Goal: Task Accomplishment & Management: Complete application form

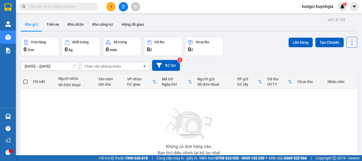
click at [108, 8] on button at bounding box center [110, 6] width 9 height 9
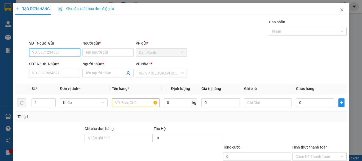
click at [73, 51] on input "SĐT Người Gửi" at bounding box center [54, 52] width 51 height 8
type input "0978300467"
click at [44, 63] on div "0978300467 - hai" at bounding box center [54, 63] width 44 height 6
type input "hai"
type input "0908333131"
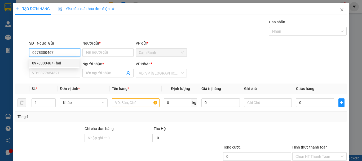
type input "cường"
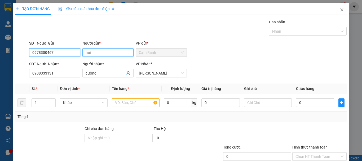
type input "0978300467"
click at [94, 51] on input "hai" at bounding box center [107, 52] width 51 height 8
click at [125, 101] on input "text" at bounding box center [136, 102] width 48 height 8
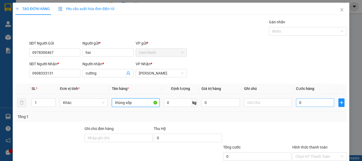
type input "thùng xốp"
click at [300, 106] on input "0" at bounding box center [315, 102] width 38 height 8
type input "5"
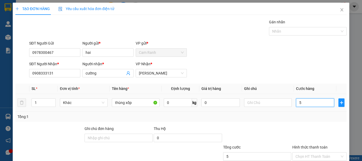
type input "50"
type input "500"
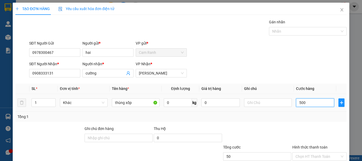
type input "500"
type input "5.000"
type input "50.000"
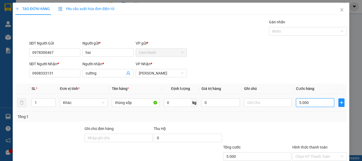
type input "50.000"
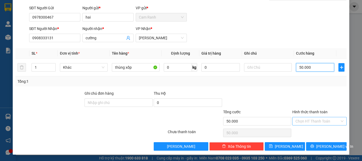
type input "50.000"
click at [299, 120] on input "Hình thức thanh toán" at bounding box center [317, 121] width 44 height 8
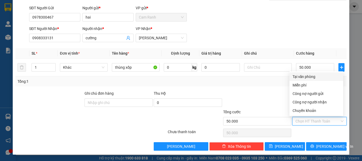
click at [298, 77] on div "Tại văn phòng" at bounding box center [316, 77] width 47 height 6
type input "0"
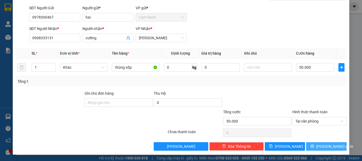
click at [327, 148] on span "[PERSON_NAME] và In" at bounding box center [334, 146] width 37 height 6
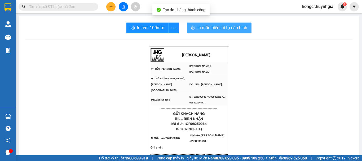
click at [215, 28] on span "In mẫu biên lai tự cấu hình" at bounding box center [222, 27] width 50 height 7
click at [209, 29] on span "In mẫu biên lai tự cấu hình" at bounding box center [222, 27] width 50 height 7
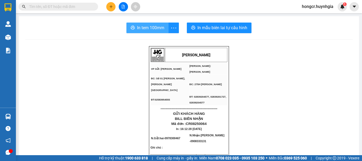
click at [157, 28] on span "In tem 100mm" at bounding box center [150, 27] width 27 height 7
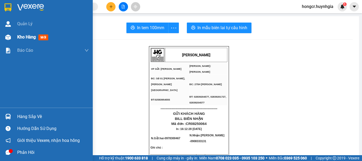
click at [10, 35] on img at bounding box center [8, 37] width 6 height 6
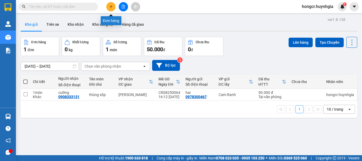
click at [111, 8] on icon "plus" at bounding box center [111, 7] width 4 height 4
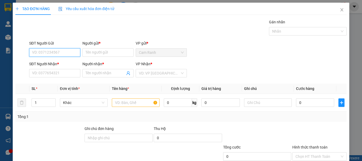
click at [58, 52] on input "SĐT Người Gửi" at bounding box center [54, 52] width 51 height 8
type input "0905288704"
click at [56, 62] on div "0905288704 - tây" at bounding box center [54, 63] width 44 height 6
type input "tây"
type input "0935951061"
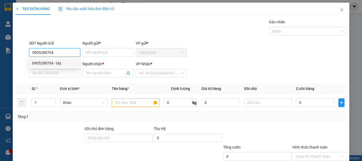
type input "tuấn"
type input "0905288704"
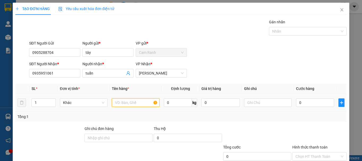
click at [123, 103] on input "text" at bounding box center [136, 102] width 48 height 8
type input "hộp"
click at [308, 98] on input "0" at bounding box center [315, 102] width 38 height 8
type input "2"
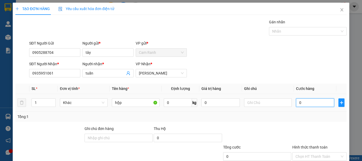
type input "2"
type input "20"
type input "200"
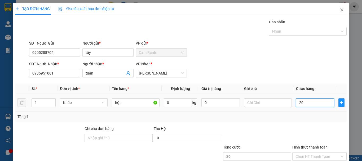
type input "200"
type input "2.000"
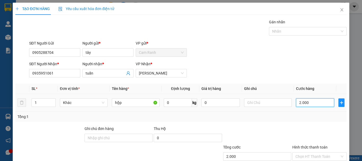
type input "20.000"
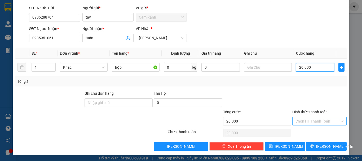
type input "20.000"
click at [306, 122] on input "Hình thức thanh toán" at bounding box center [317, 121] width 44 height 8
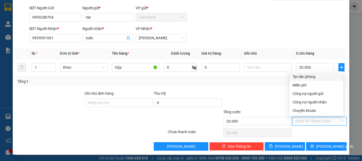
click at [306, 77] on div "Tại văn phòng" at bounding box center [316, 77] width 47 height 6
type input "0"
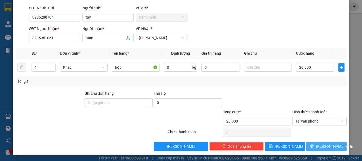
click at [321, 146] on span "[PERSON_NAME] và In" at bounding box center [334, 146] width 37 height 6
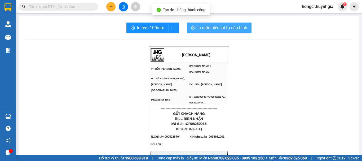
click at [207, 27] on span "In mẫu biên lai tự cấu hình" at bounding box center [222, 27] width 50 height 7
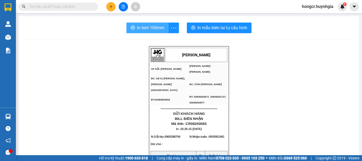
click at [159, 28] on span "In tem 100mm" at bounding box center [150, 27] width 27 height 7
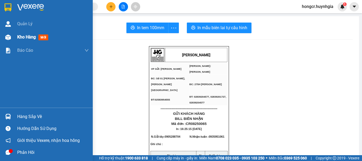
click at [30, 36] on span "Kho hàng" at bounding box center [26, 36] width 19 height 5
